Goal: Information Seeking & Learning: Learn about a topic

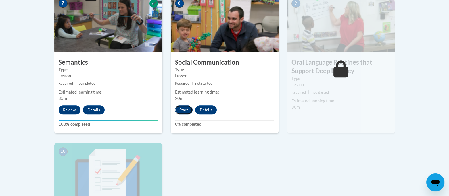
click at [184, 112] on button "Start" at bounding box center [184, 109] width 18 height 9
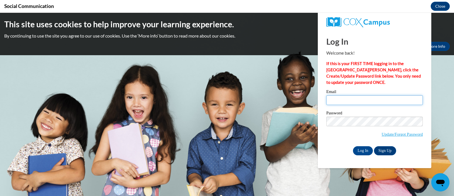
click at [343, 104] on input "Email" at bounding box center [374, 100] width 96 height 10
type input "[EMAIL_ADDRESS][DOMAIN_NAME]"
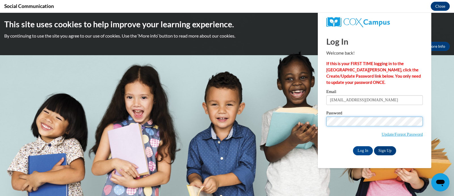
click at [353, 146] on input "Log In" at bounding box center [363, 150] width 20 height 9
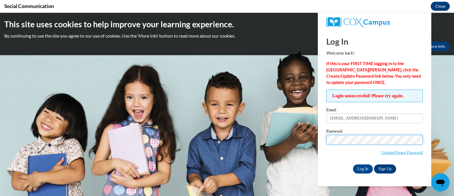
click at [353, 164] on input "Log In" at bounding box center [363, 168] width 20 height 9
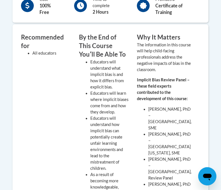
scroll to position [177, 0]
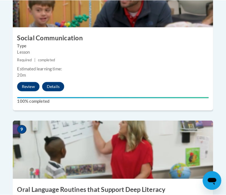
scroll to position [1348, 0]
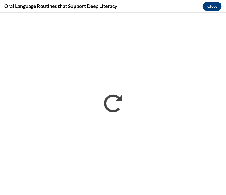
scroll to position [0, 0]
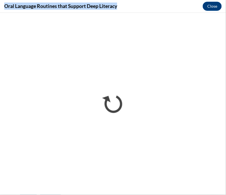
drag, startPoint x: 121, startPoint y: 7, endPoint x: 5, endPoint y: 7, distance: 116.6
click at [5, 7] on div "Oral Language Routines that Support Deep Literacy Close" at bounding box center [113, 6] width 226 height 13
copy h4 "Oral Language Routines that Support Deep Literacy"
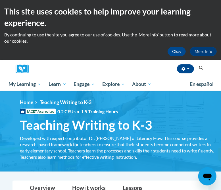
scroll to position [142, 0]
